Goal: Task Accomplishment & Management: Manage account settings

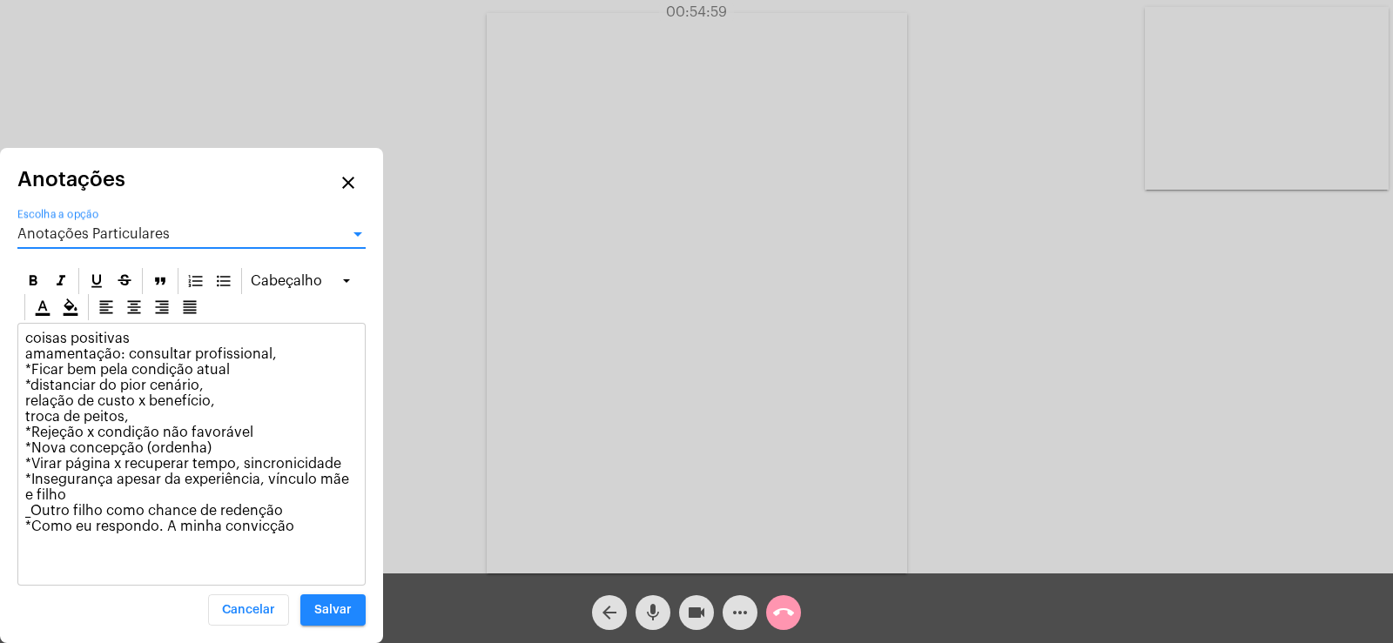
click at [98, 226] on div "Anotações Particulares" at bounding box center [183, 234] width 333 height 16
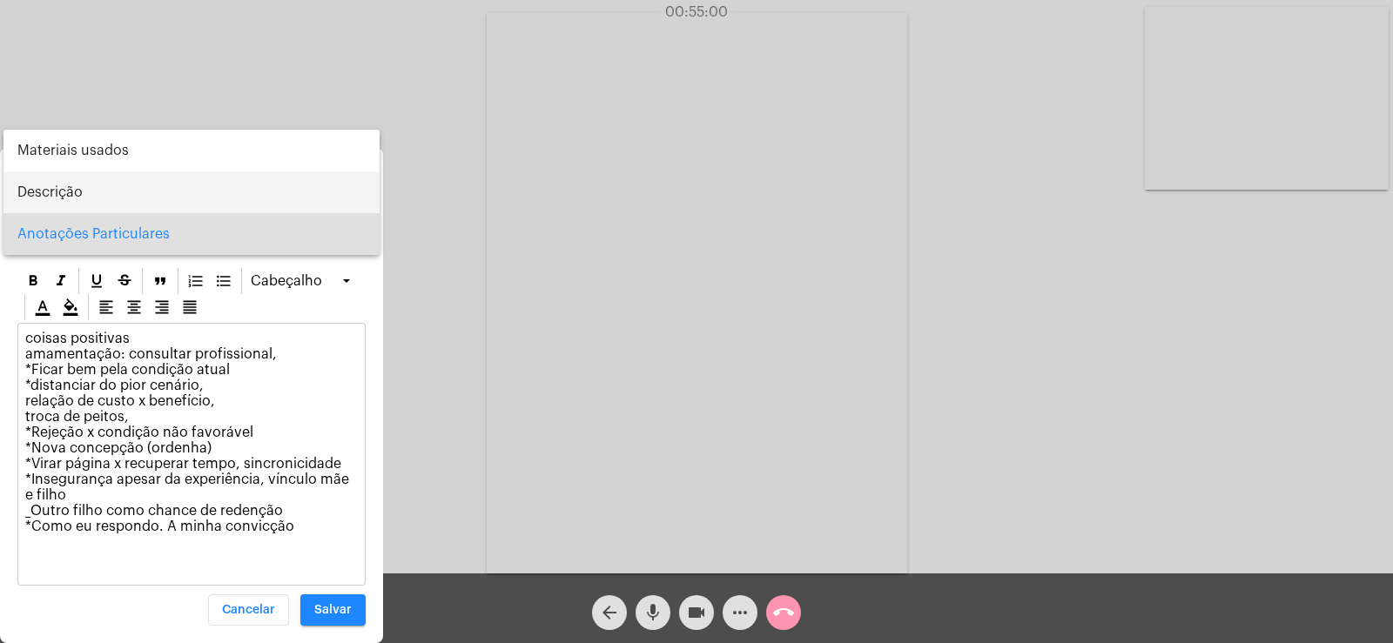
click at [94, 190] on span "Descrição" at bounding box center [191, 193] width 348 height 42
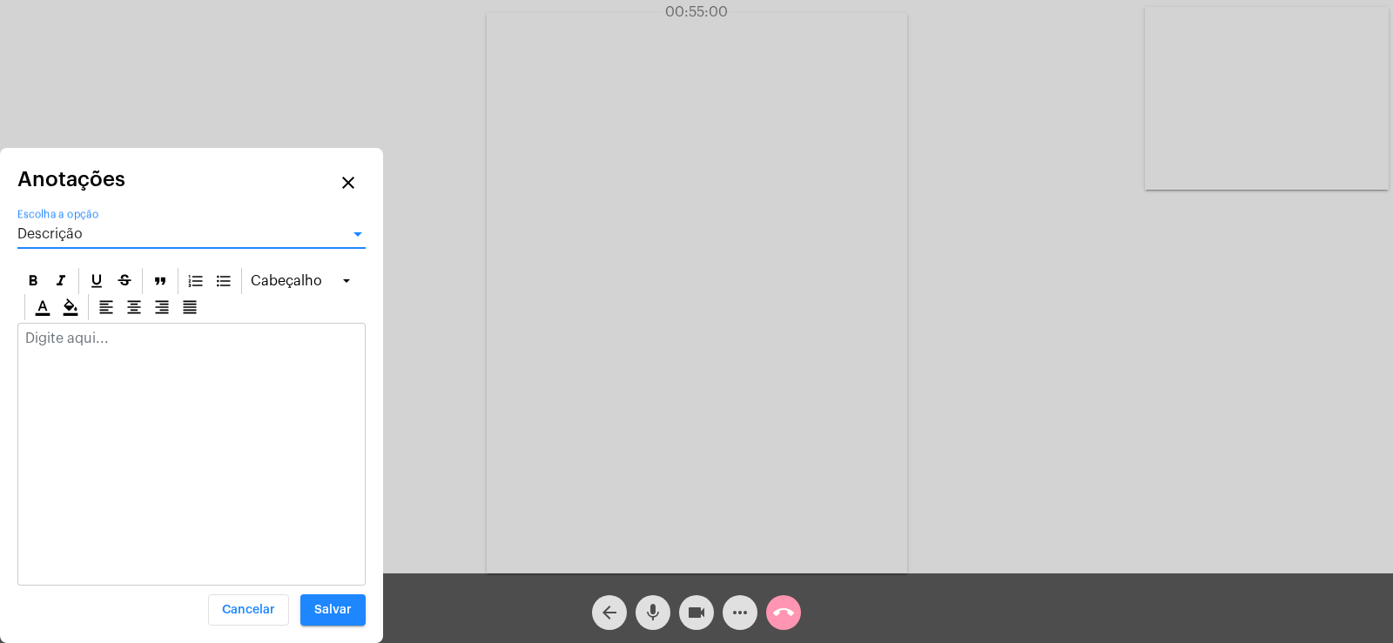
click at [93, 354] on div at bounding box center [191, 343] width 346 height 38
click at [77, 246] on div "Descrição Escolha a opção" at bounding box center [191, 228] width 348 height 39
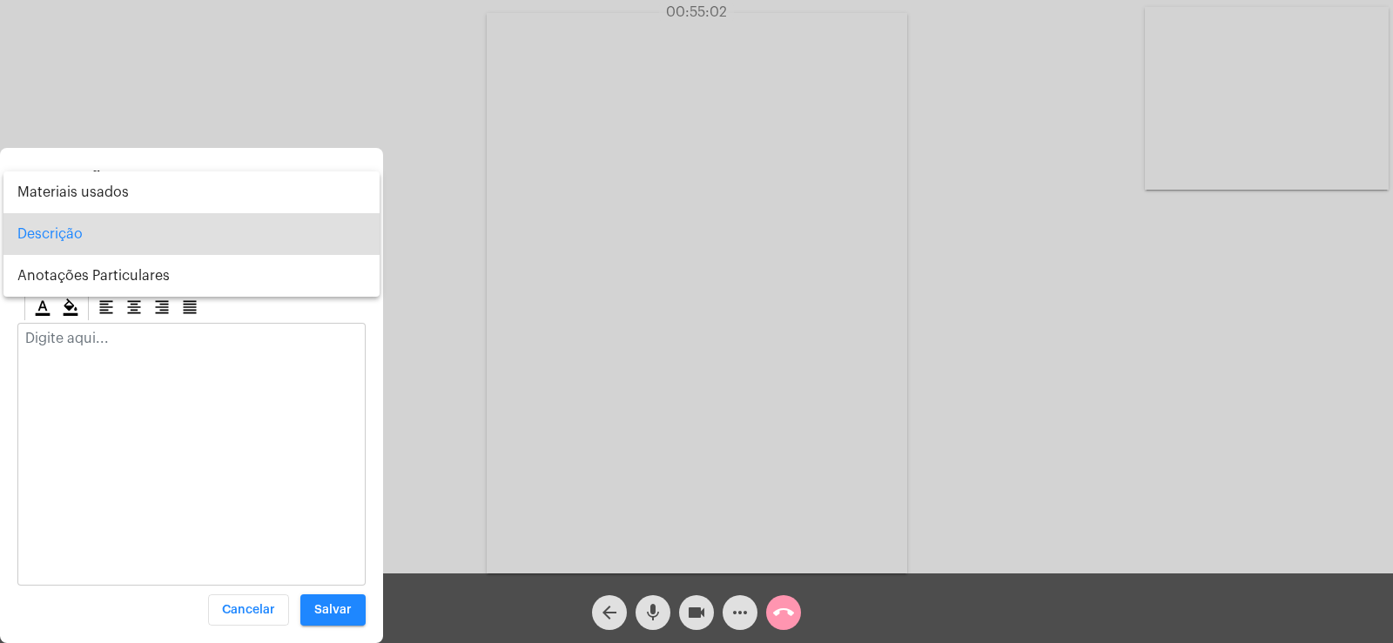
click at [84, 355] on div at bounding box center [696, 321] width 1393 height 643
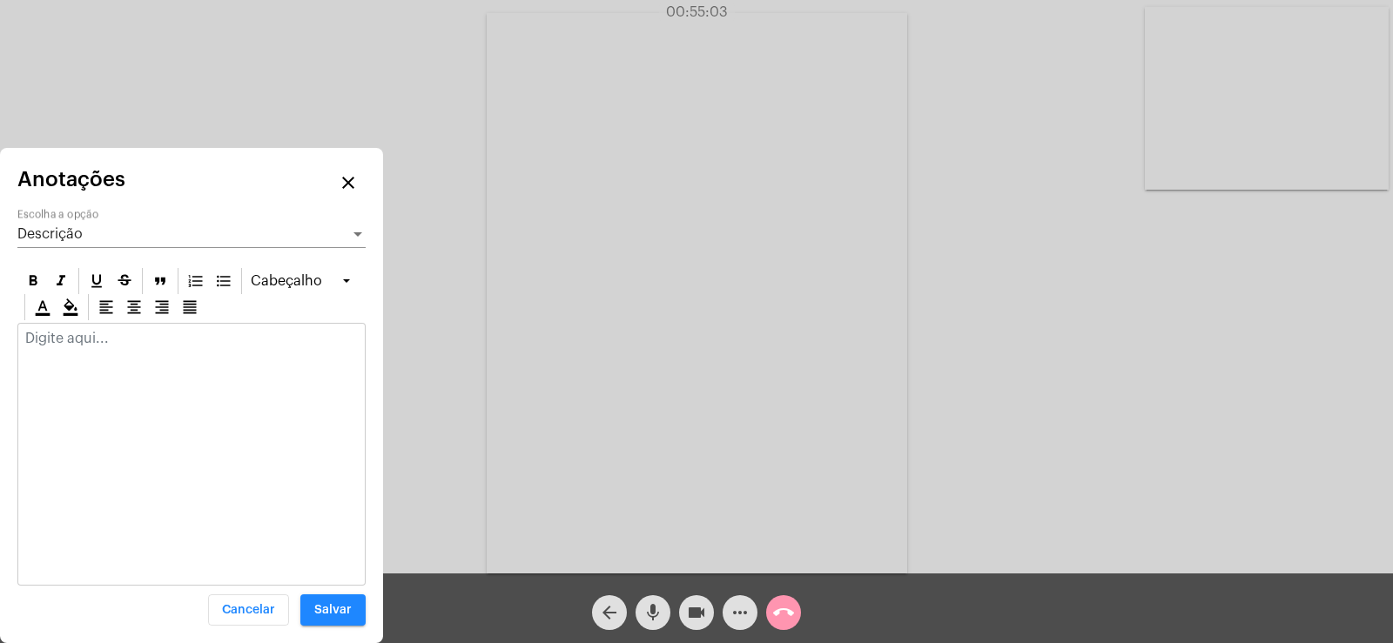
click at [83, 344] on p at bounding box center [191, 339] width 333 height 16
click at [91, 235] on div "Descrição" at bounding box center [183, 234] width 333 height 16
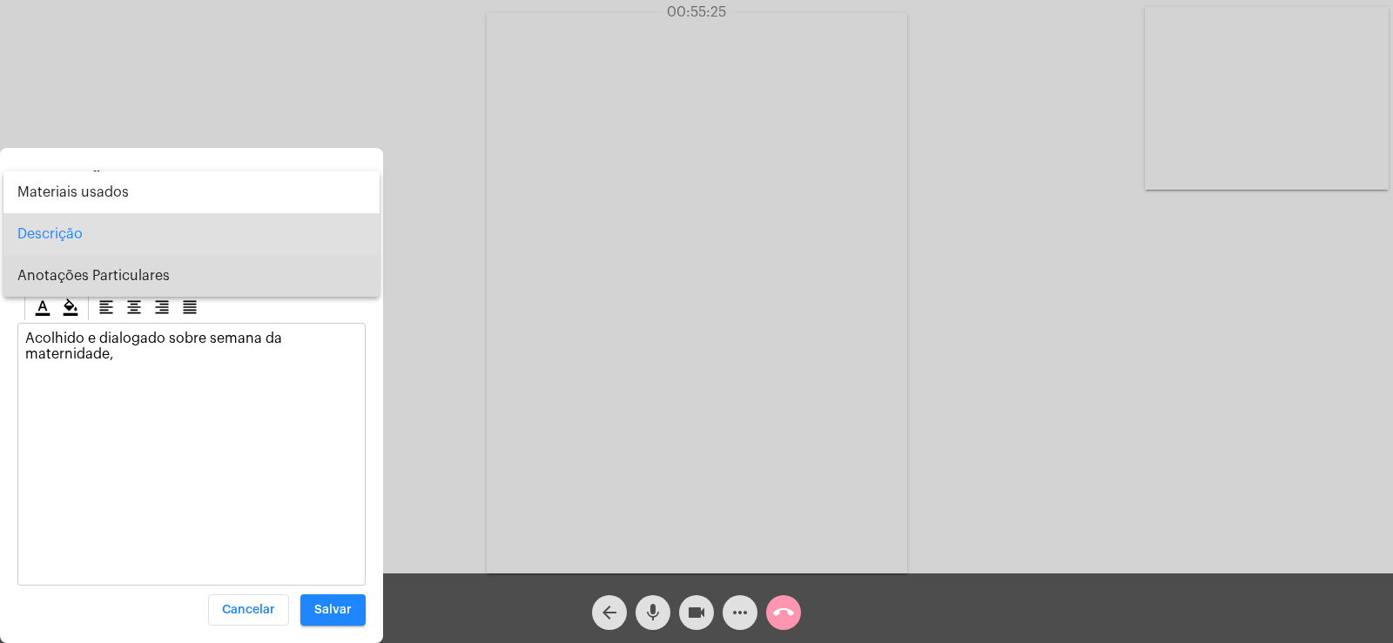
click at [107, 279] on span "Anotações Particulares" at bounding box center [191, 276] width 348 height 42
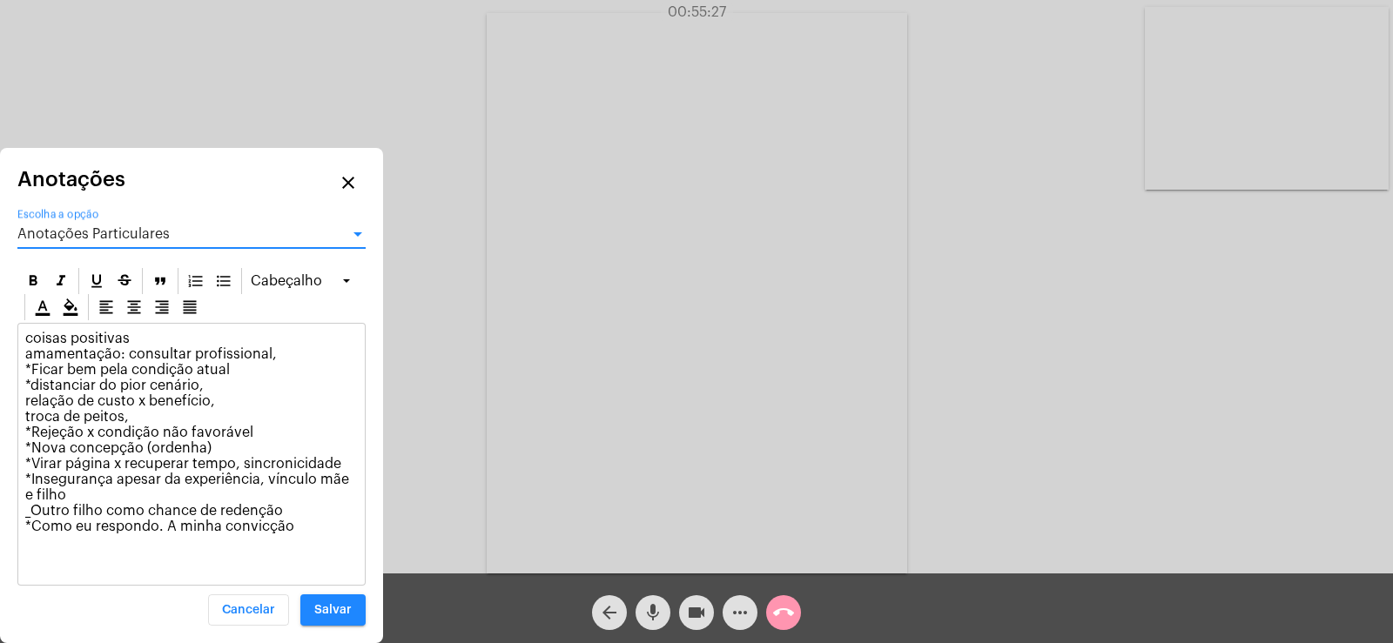
click at [104, 234] on span "Anotações Particulares" at bounding box center [93, 234] width 152 height 14
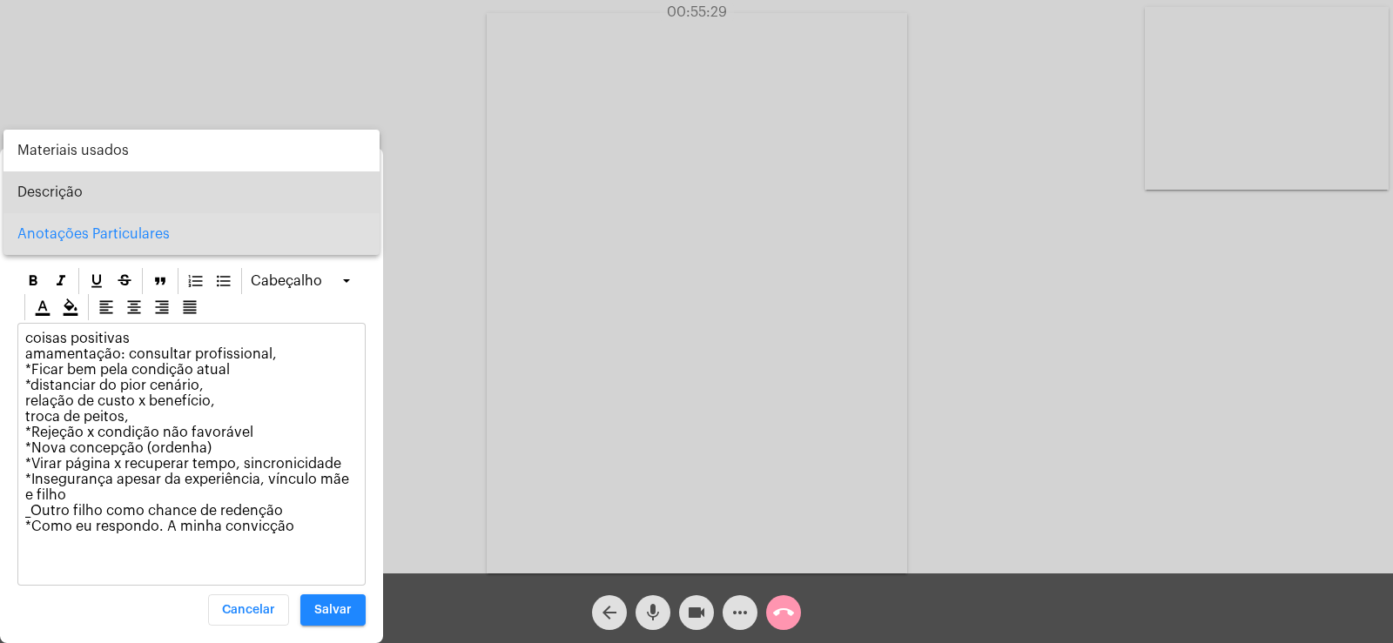
click at [75, 192] on span "Descrição" at bounding box center [191, 193] width 348 height 42
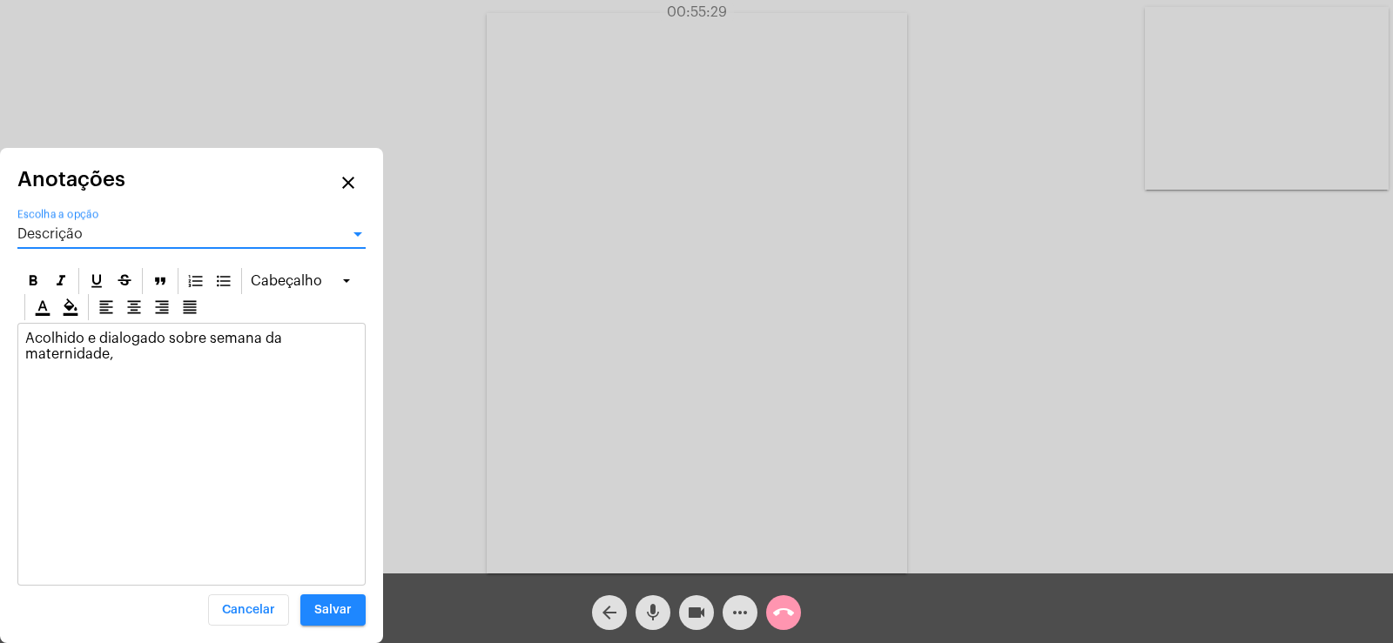
click at [123, 349] on p "Acolhido e dialogado sobre semana da maternidade," at bounding box center [191, 346] width 333 height 31
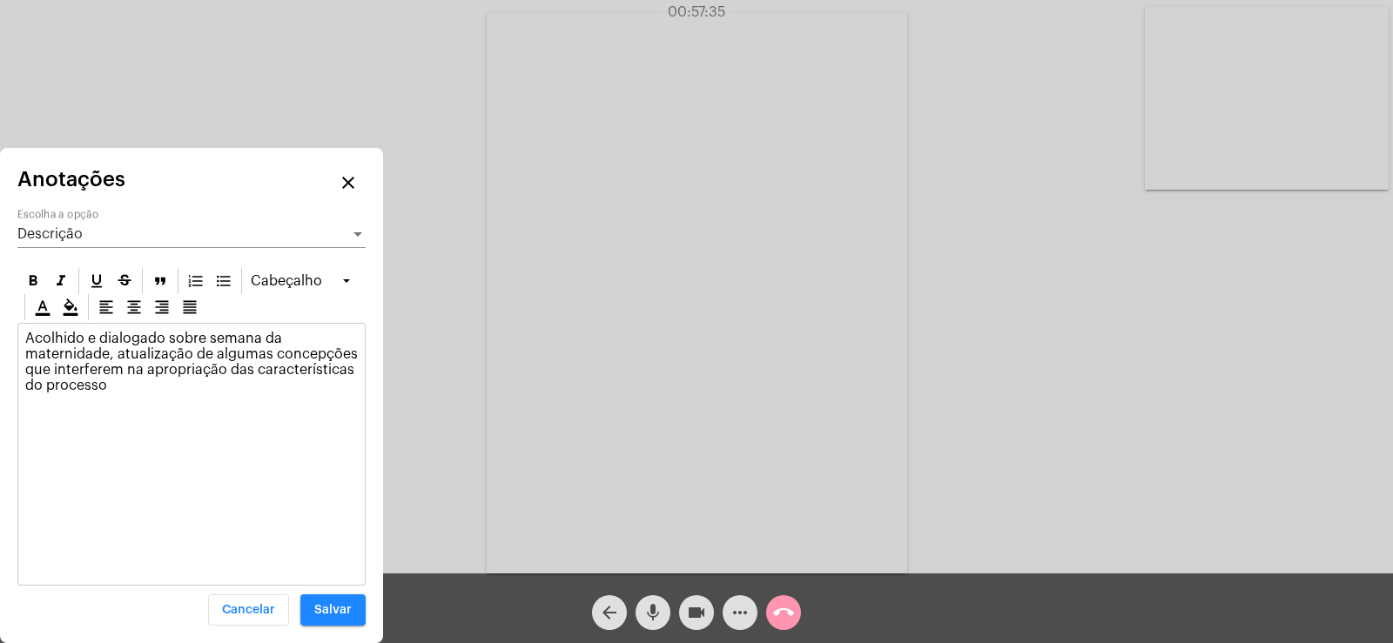
click at [54, 246] on div "Descrição Escolha a opção" at bounding box center [191, 228] width 348 height 39
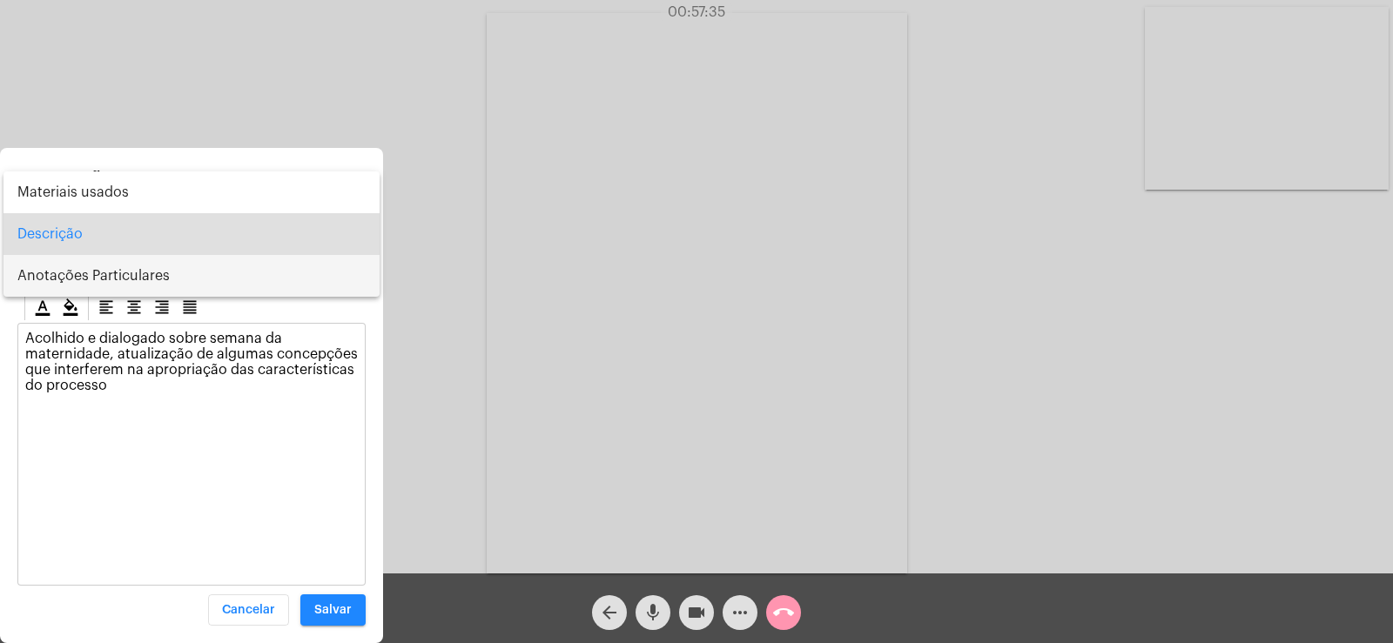
click at [57, 260] on span "Anotações Particulares" at bounding box center [191, 276] width 348 height 42
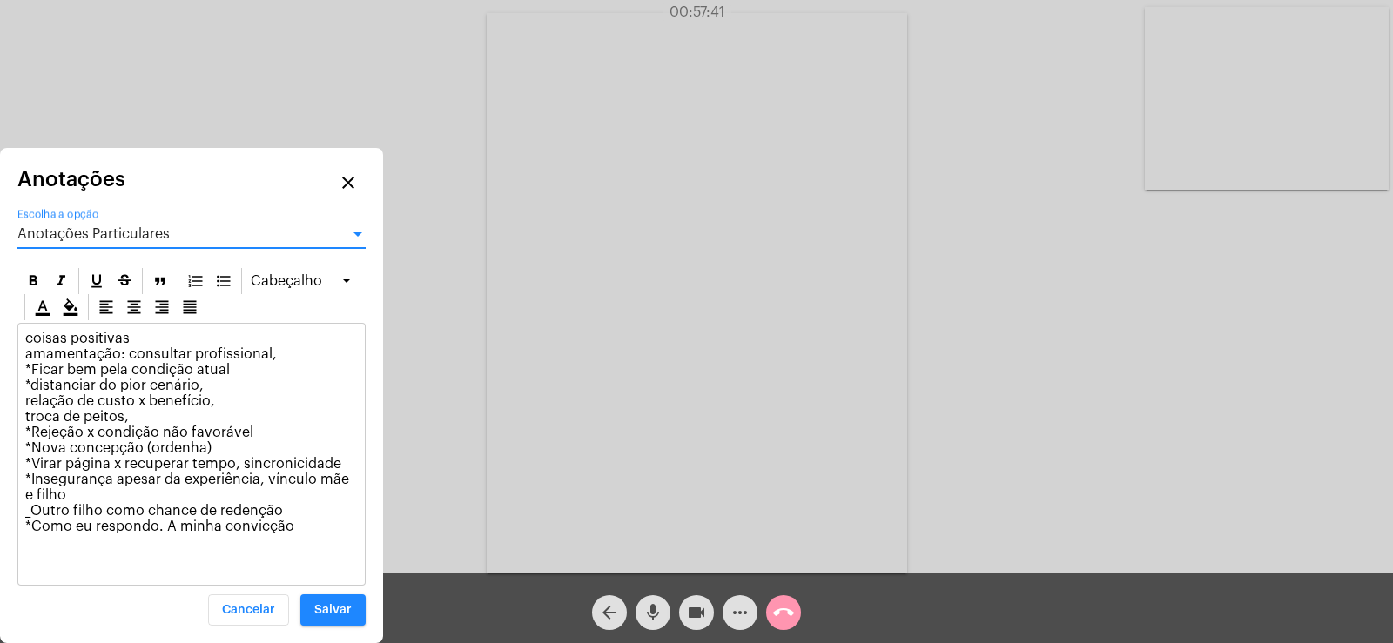
click at [103, 238] on span "Anotações Particulares" at bounding box center [93, 234] width 152 height 14
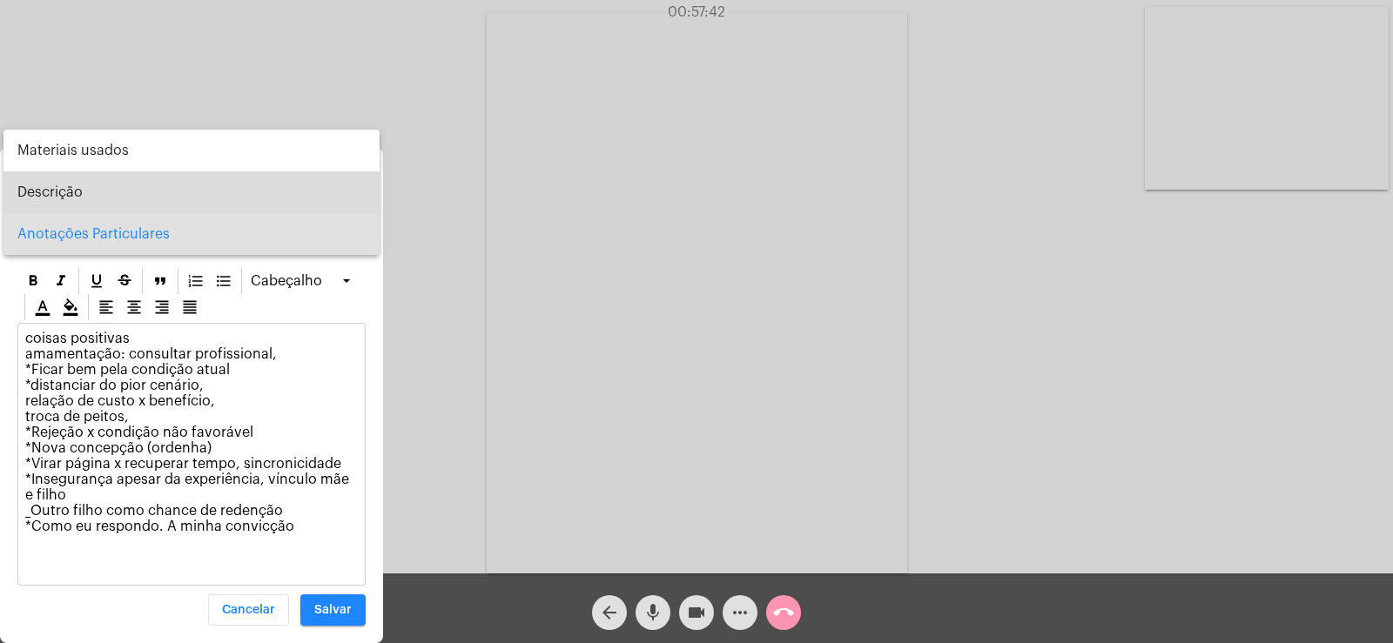
click at [85, 192] on span "Descrição" at bounding box center [191, 193] width 348 height 42
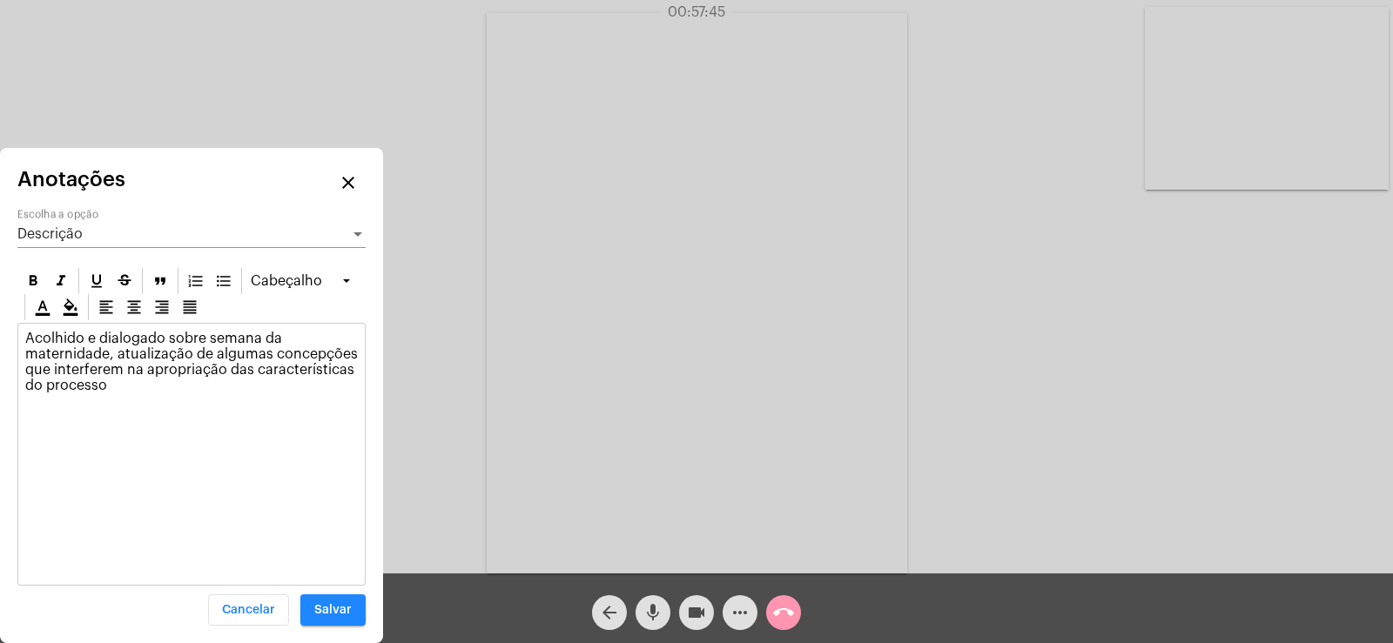
click at [122, 394] on div "Acolhido e dialogado sobre semana da maternidade, atualização de algumas concep…" at bounding box center [191, 366] width 346 height 85
click at [340, 615] on span "Salvar" at bounding box center [332, 610] width 37 height 12
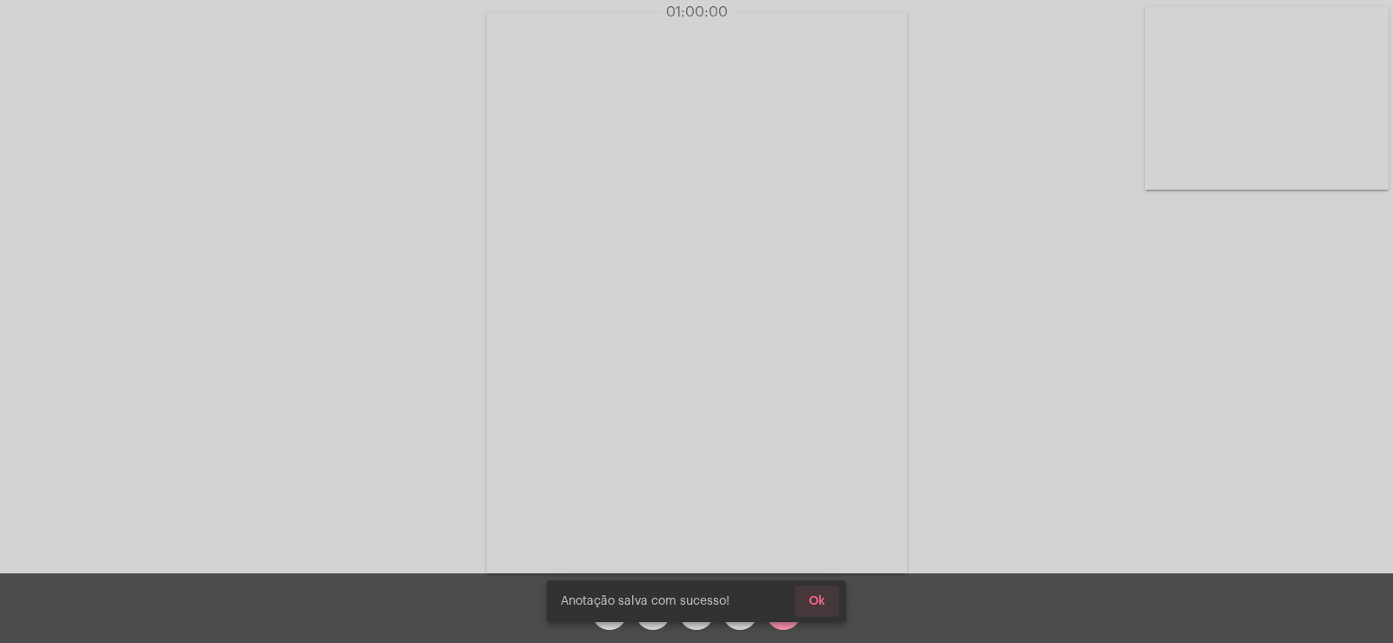
click at [823, 601] on span "Ok" at bounding box center [817, 601] width 17 height 12
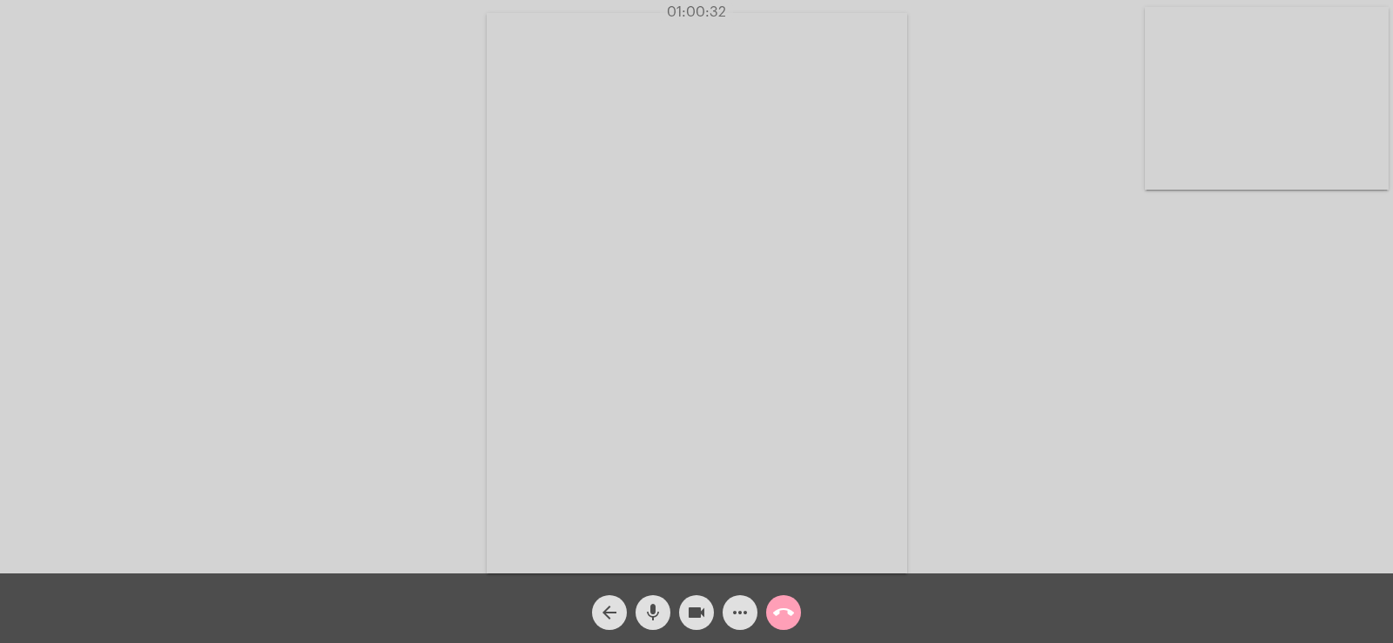
click at [785, 616] on mat-icon "call_end" at bounding box center [783, 612] width 21 height 21
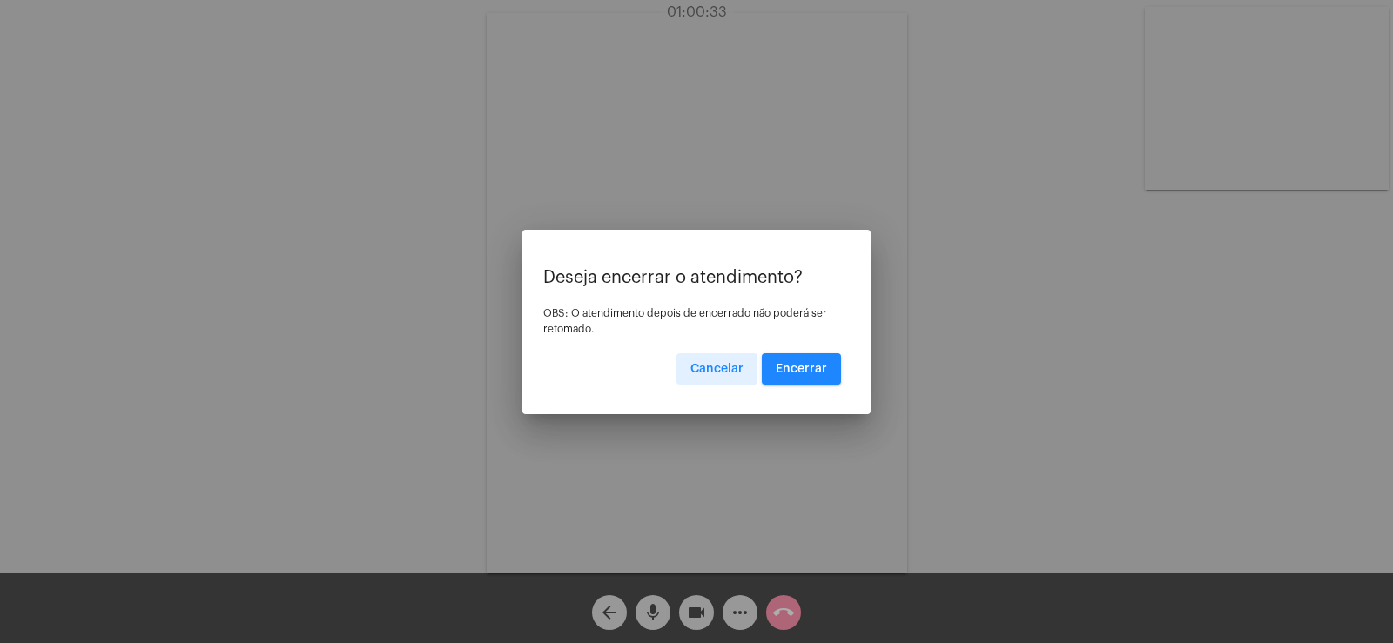
click at [796, 382] on button "Encerrar" at bounding box center [801, 368] width 79 height 31
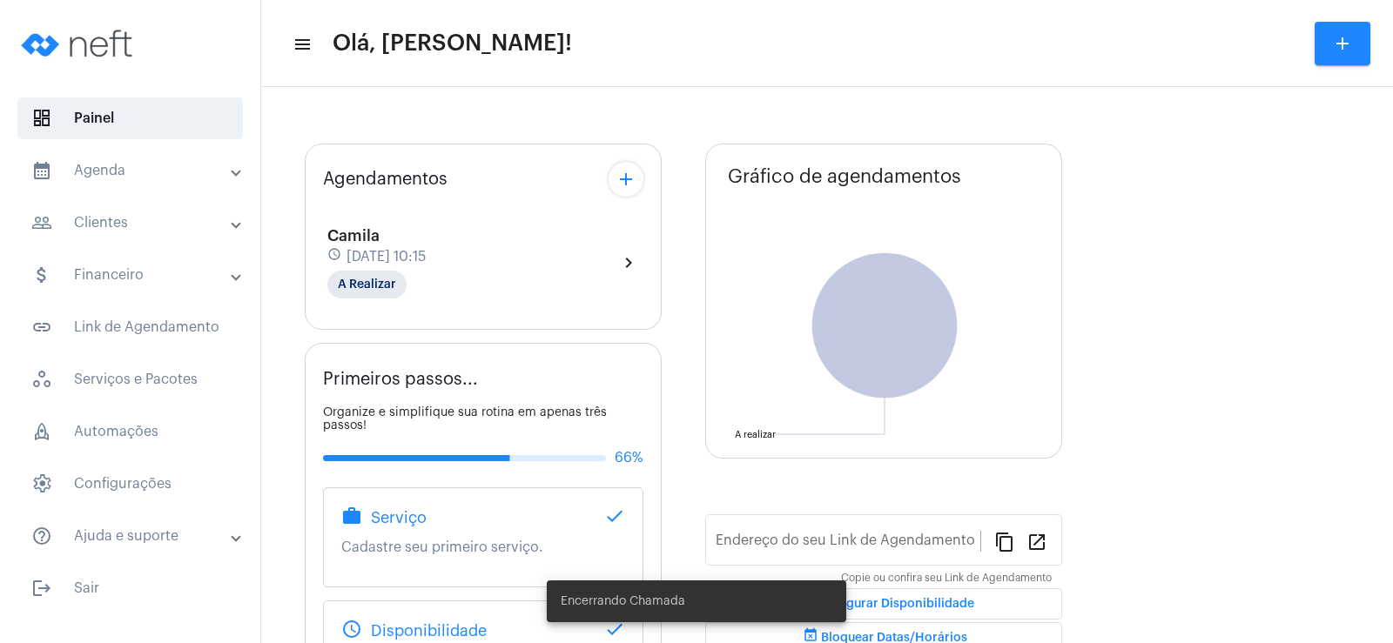
type input "[URL][DOMAIN_NAME]"
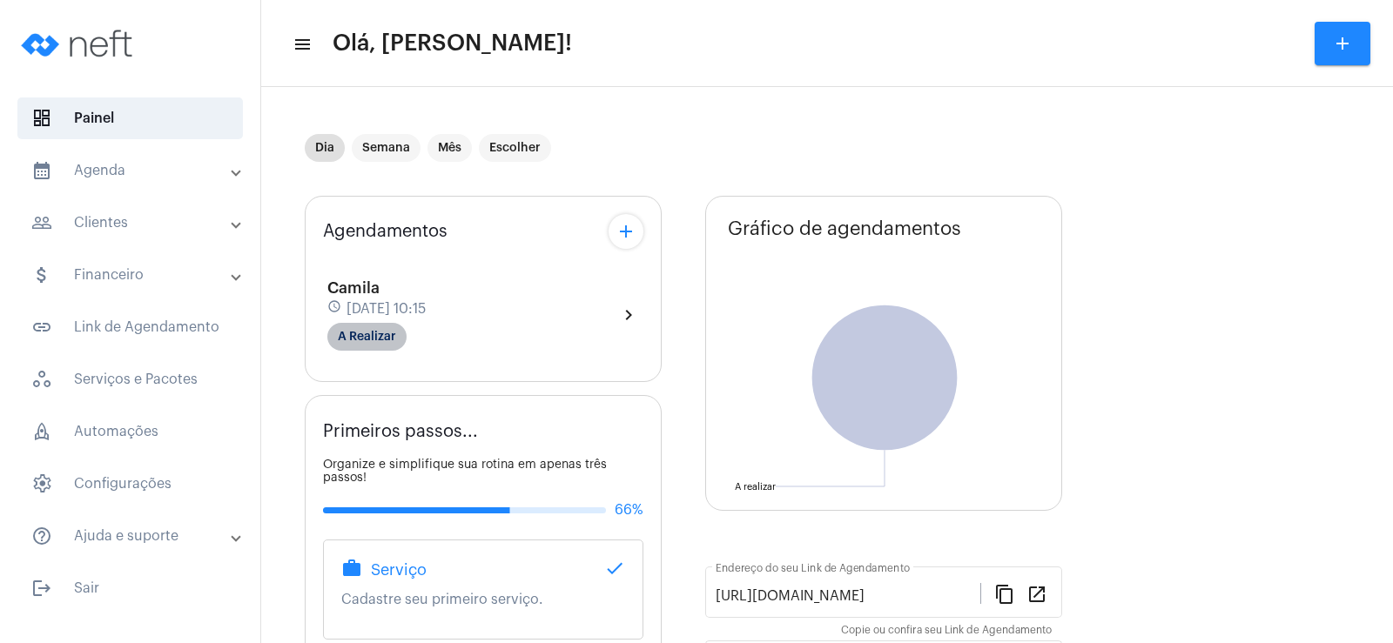
click at [364, 330] on mat-chip "A Realizar" at bounding box center [366, 337] width 79 height 28
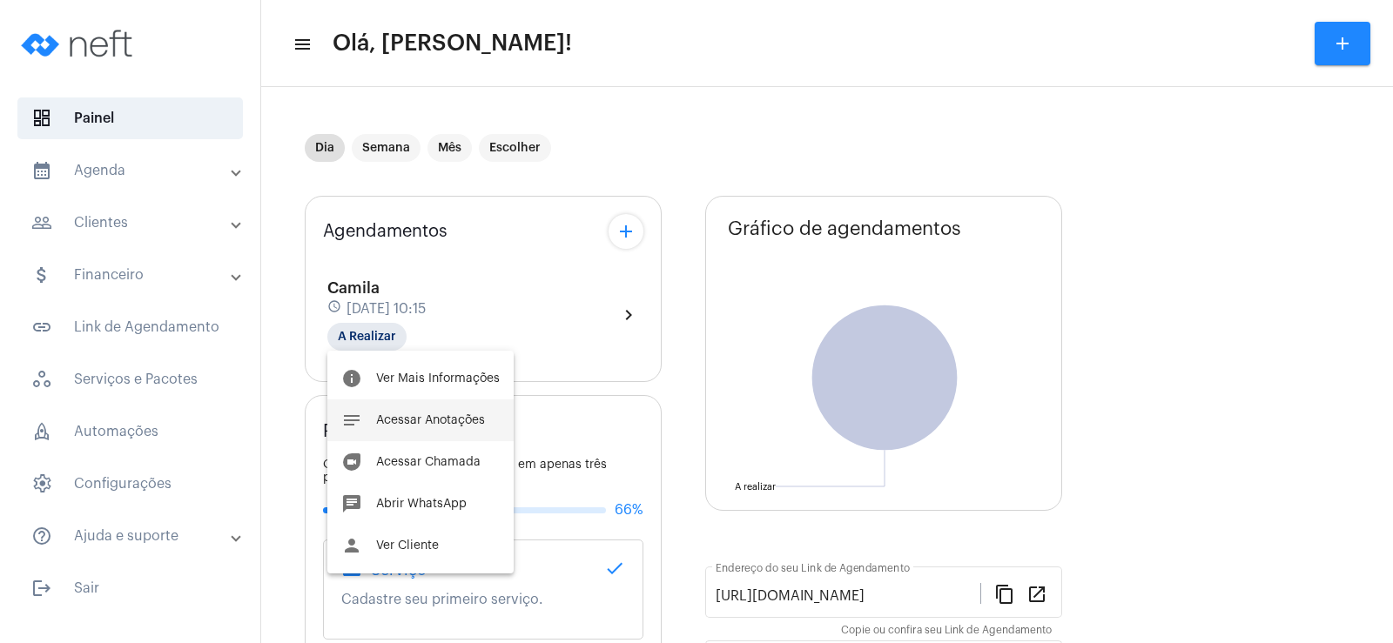
click at [431, 425] on span "Acessar Anotações" at bounding box center [430, 420] width 109 height 12
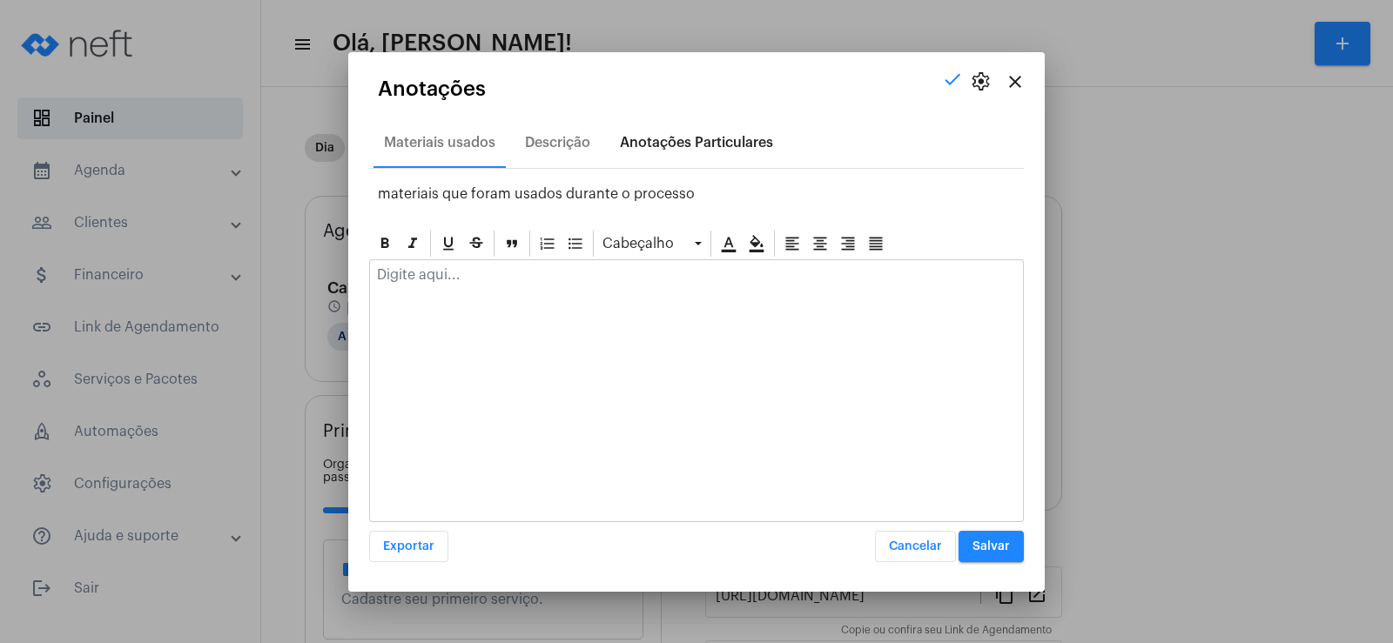
click at [670, 139] on div "Anotações Particulares" at bounding box center [696, 143] width 153 height 16
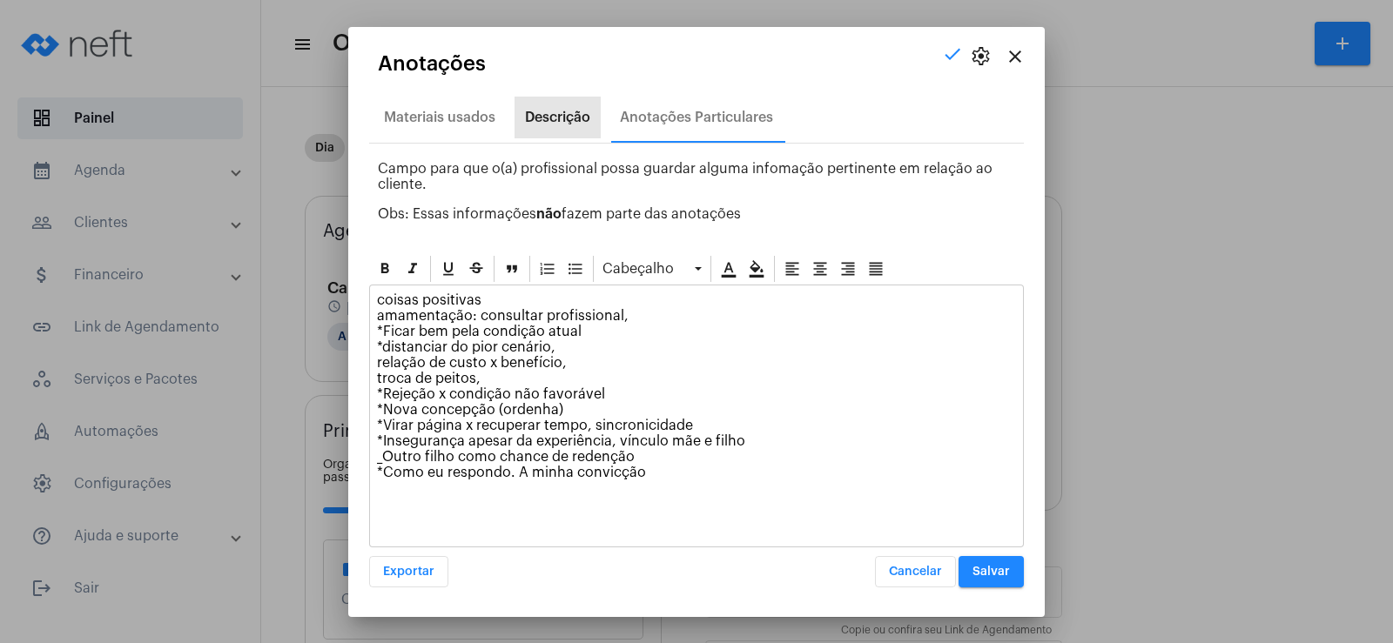
click at [551, 112] on div "Descrição" at bounding box center [557, 118] width 65 height 16
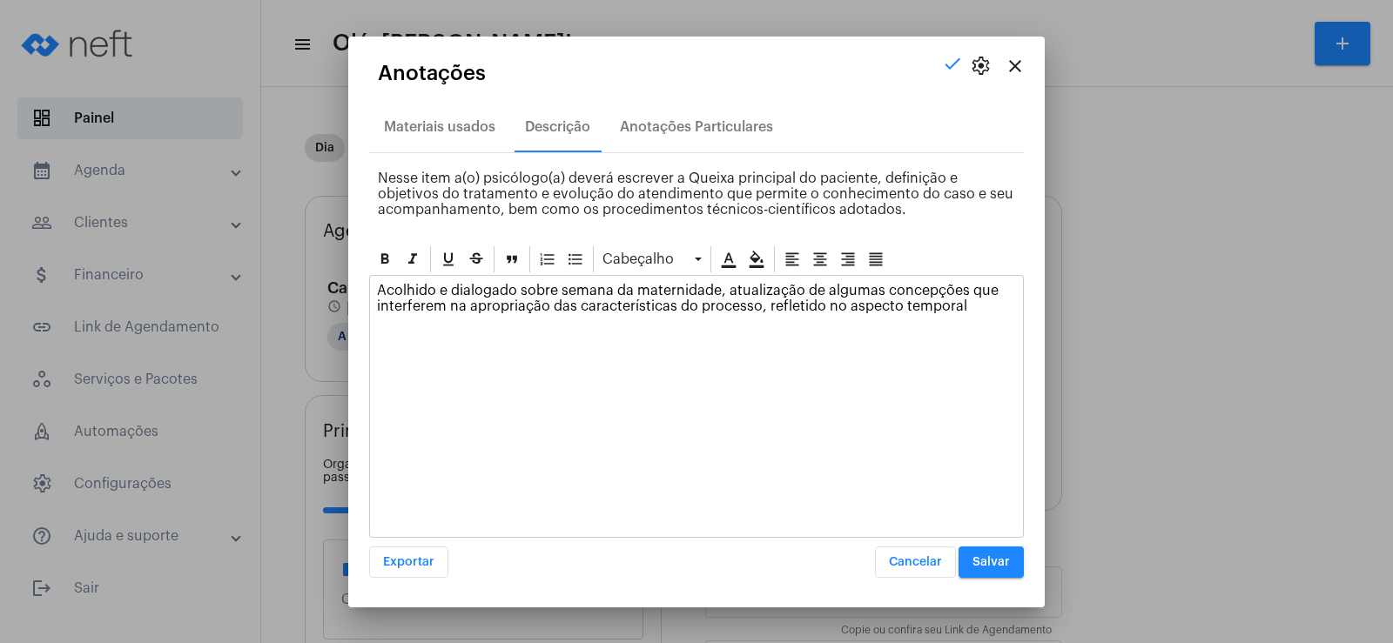
click at [796, 295] on p "Acolhido e dialogado sobre semana da maternidade, atualização de algumas concep…" at bounding box center [696, 298] width 639 height 31
click at [758, 312] on p "Acolhido e dialogado sobre semana da maternidade, atualizando de algumas concep…" at bounding box center [696, 298] width 639 height 31
click at [994, 566] on span "Salvar" at bounding box center [990, 562] width 37 height 12
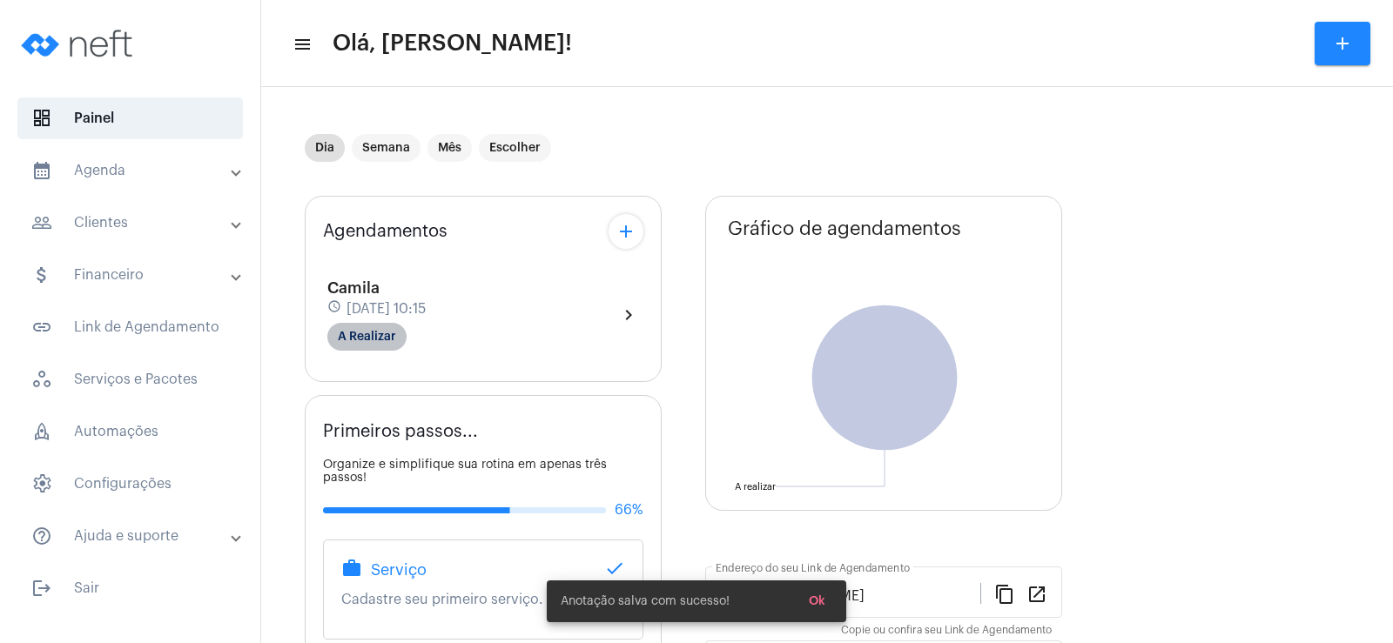
click at [361, 343] on mat-chip "A Realizar" at bounding box center [366, 337] width 79 height 28
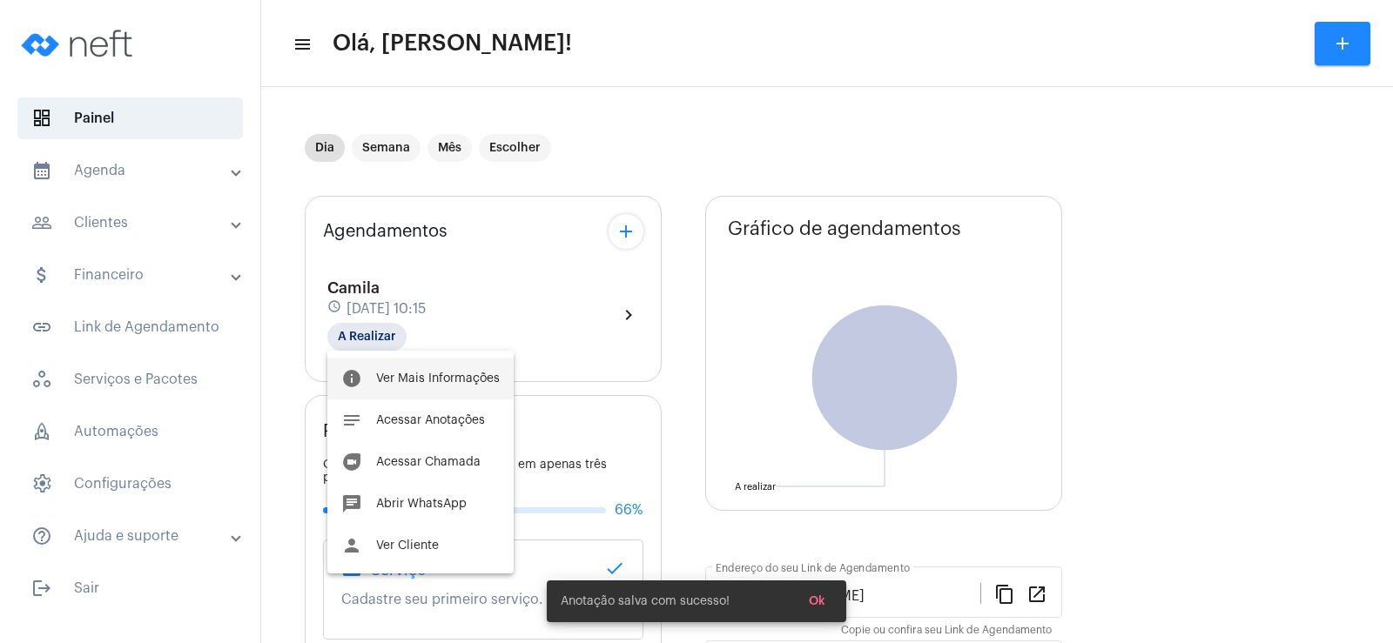
click at [446, 380] on span "Ver Mais Informações" at bounding box center [438, 379] width 124 height 12
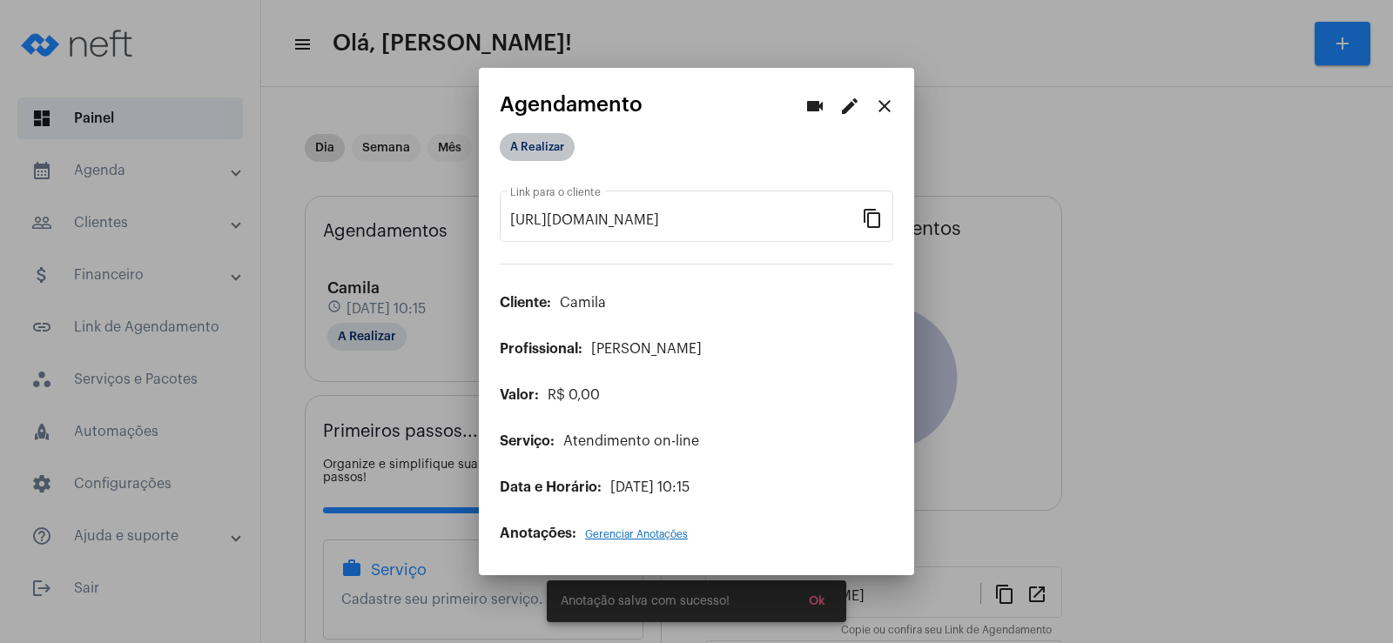
click at [527, 138] on mat-chip "A Realizar" at bounding box center [537, 147] width 75 height 28
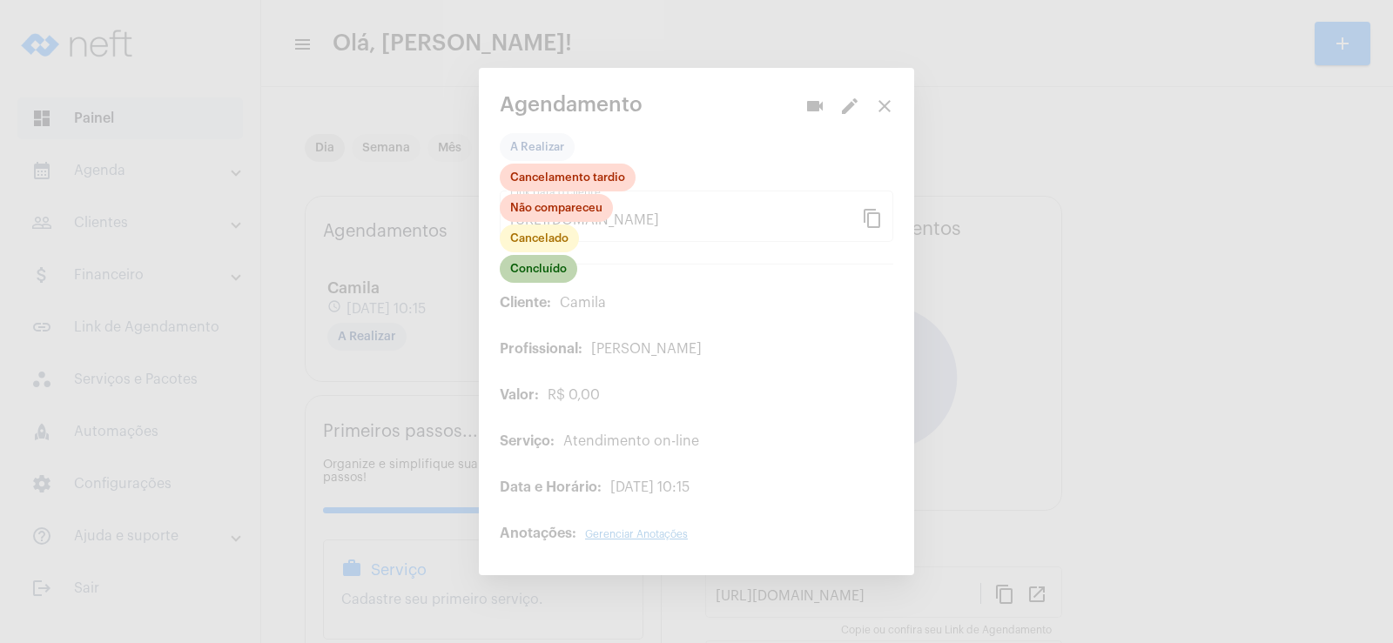
click at [548, 269] on mat-chip "Concluído" at bounding box center [538, 269] width 77 height 28
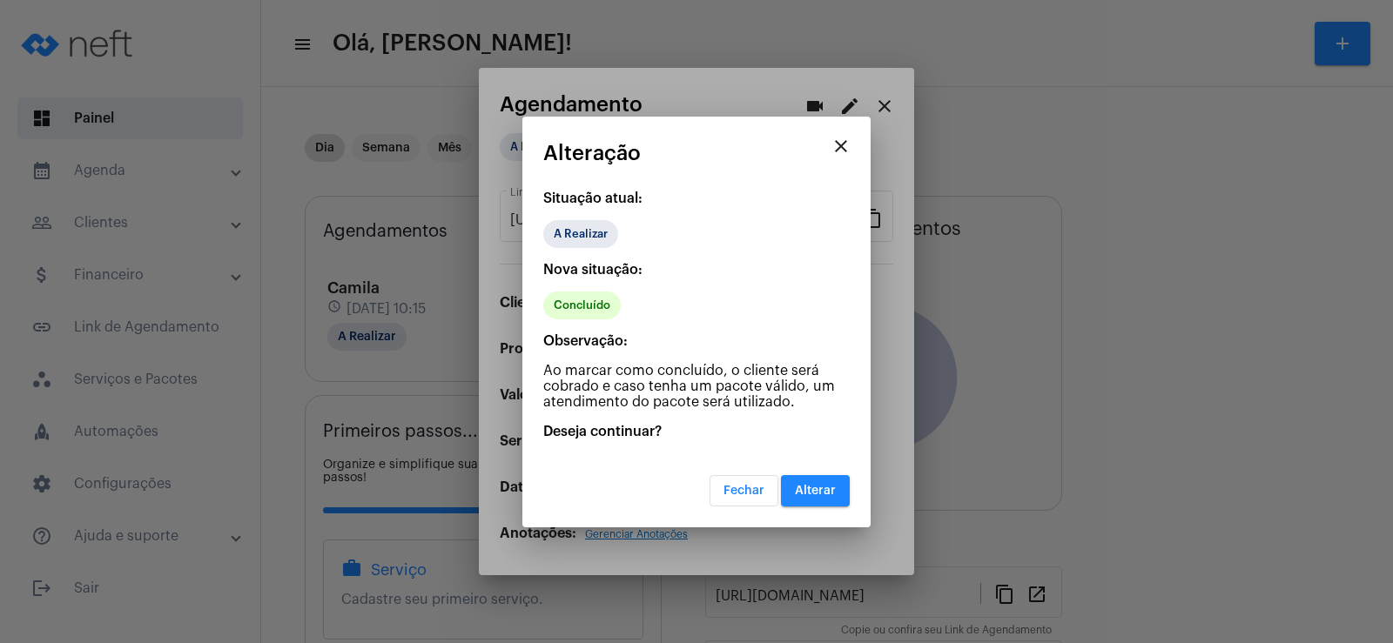
click at [827, 499] on button "Alterar" at bounding box center [815, 490] width 69 height 31
